Goal: Check status

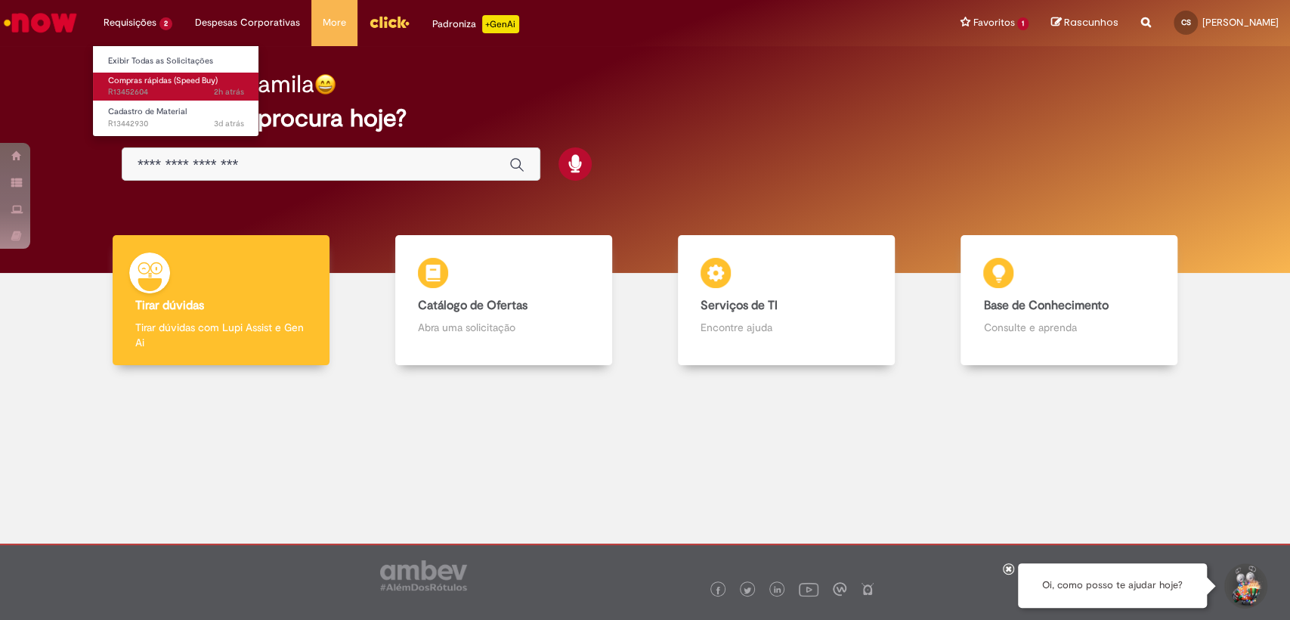
click at [147, 77] on span "Compras rápidas (Speed Buy)" at bounding box center [163, 80] width 110 height 11
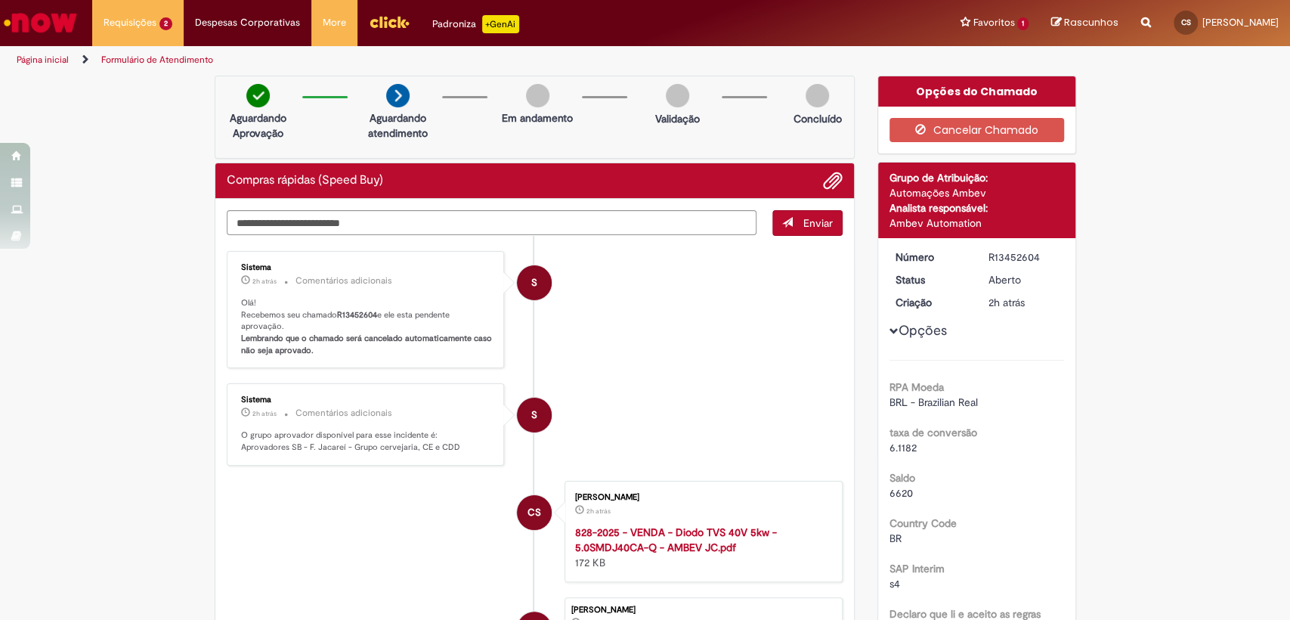
click at [346, 310] on b "R13452604" at bounding box center [357, 314] width 40 height 11
copy p "R13452604"
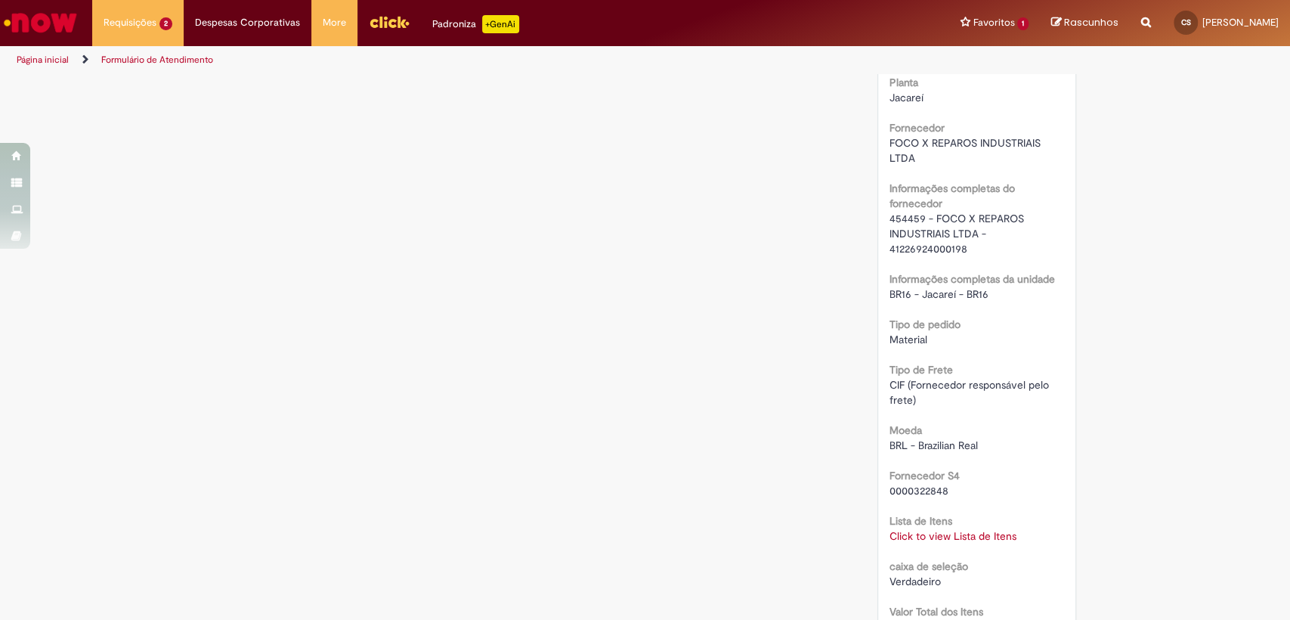
scroll to position [1091, 0]
click at [921, 531] on link "Click to view Lista de Itens" at bounding box center [952, 535] width 127 height 14
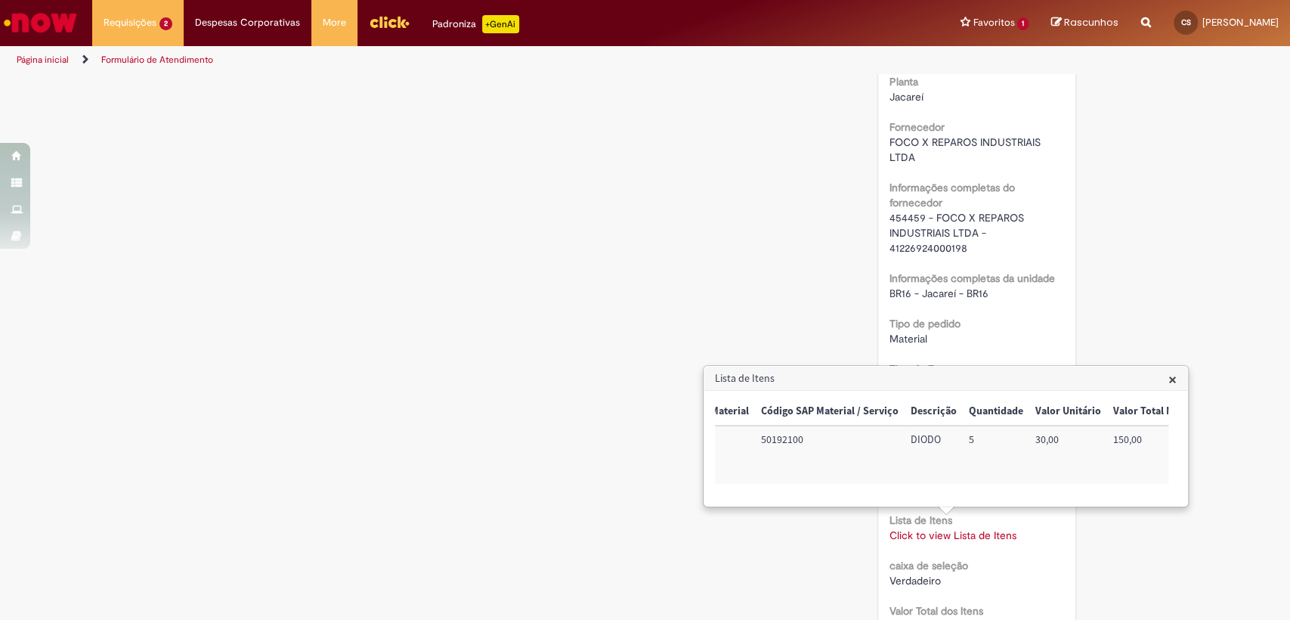
scroll to position [0, 156]
click at [297, 164] on div "Verificar Código de Barras Aguardando Aprovação Aguardando atendimento Em andam…" at bounding box center [645, 186] width 884 height 2402
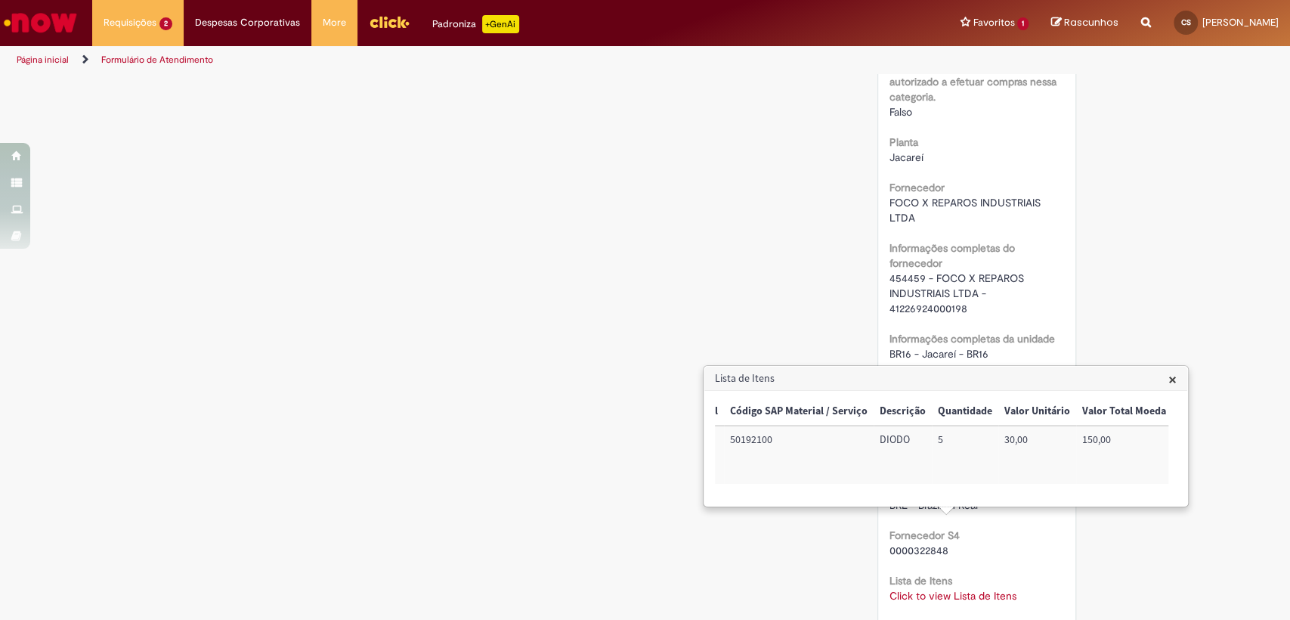
scroll to position [755, 0]
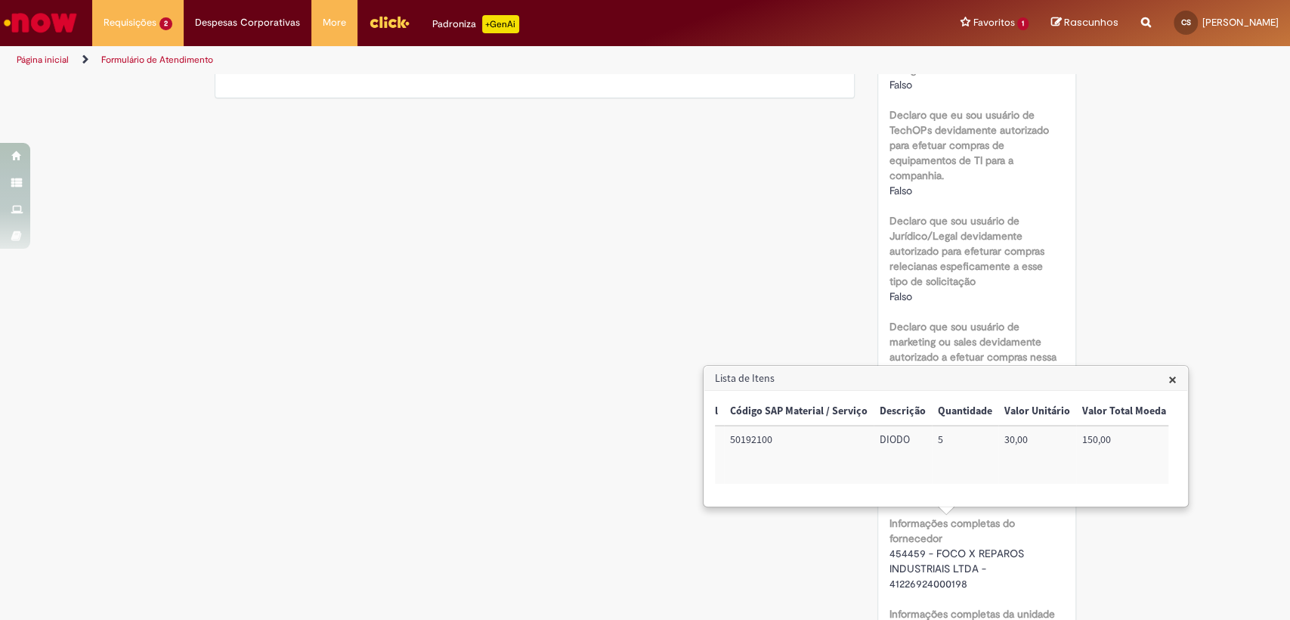
click at [577, 272] on div "Verificar Código de Barras Aguardando Aprovação Aguardando atendimento Em andam…" at bounding box center [645, 521] width 884 height 2402
click at [1180, 379] on h3 "Lista de Itens" at bounding box center [945, 378] width 483 height 24
click at [1171, 382] on span "×" at bounding box center [1172, 379] width 8 height 20
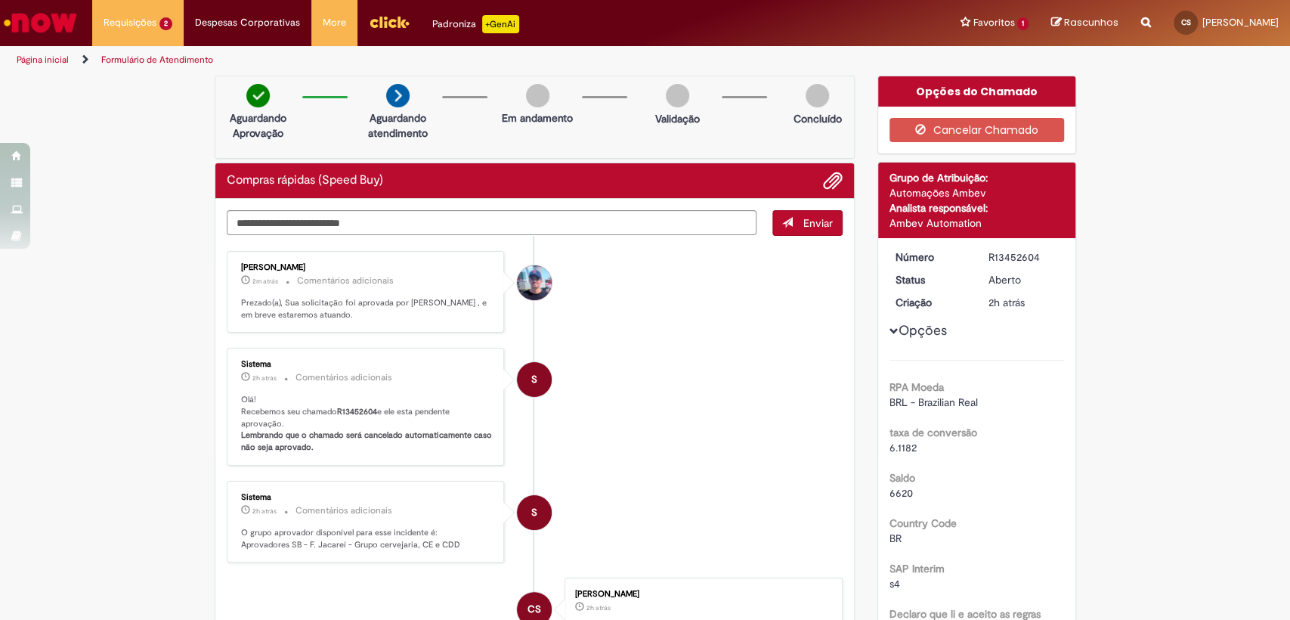
scroll to position [0, 0]
